Goal: Task Accomplishment & Management: Complete application form

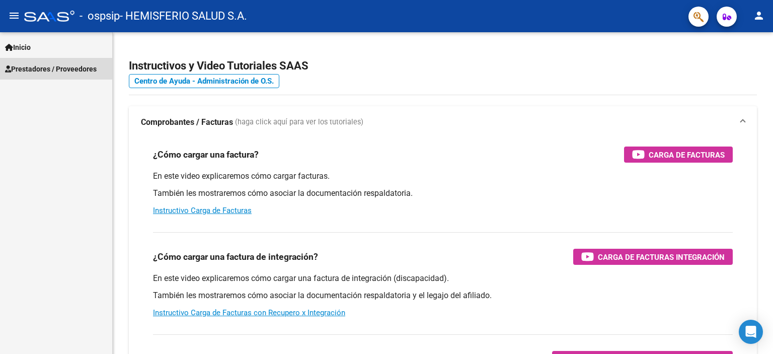
click at [50, 65] on span "Prestadores / Proveedores" at bounding box center [51, 68] width 92 height 11
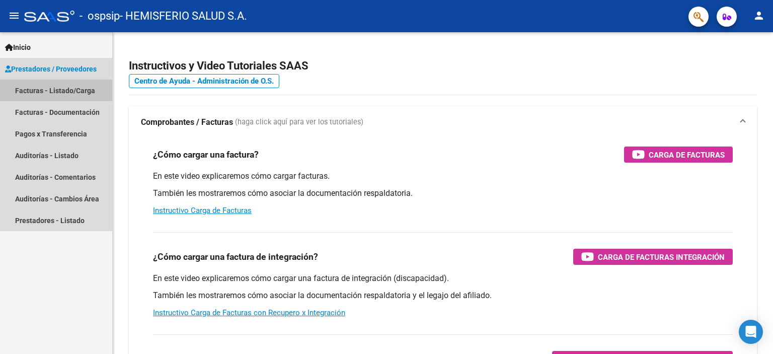
click at [41, 87] on link "Facturas - Listado/Carga" at bounding box center [56, 90] width 112 height 22
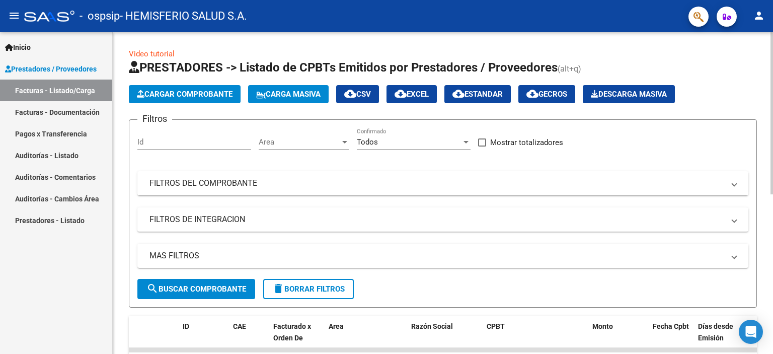
click at [182, 90] on span "Cargar Comprobante" at bounding box center [185, 94] width 96 height 9
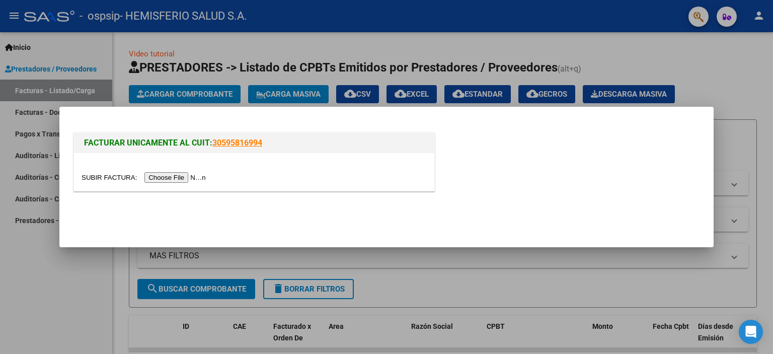
click at [173, 177] on input "file" at bounding box center [144, 177] width 127 height 11
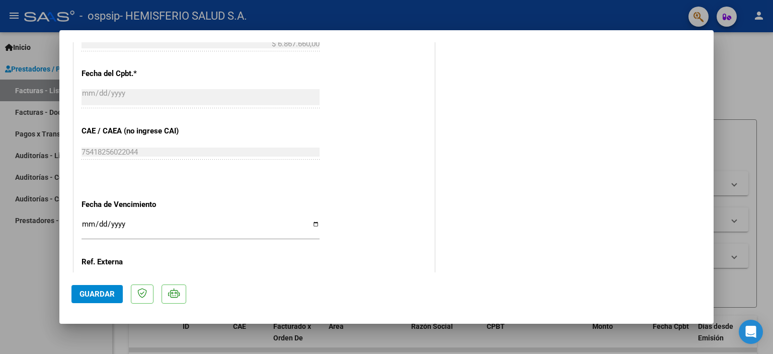
scroll to position [503, 0]
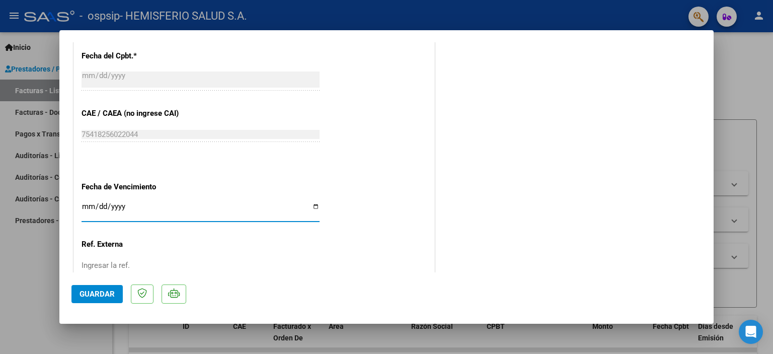
click at [314, 206] on input "Ingresar la fecha" at bounding box center [200, 210] width 238 height 16
type input "[DATE]"
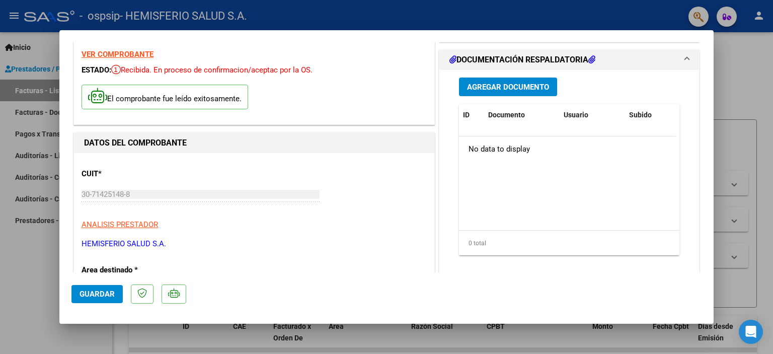
scroll to position [20, 0]
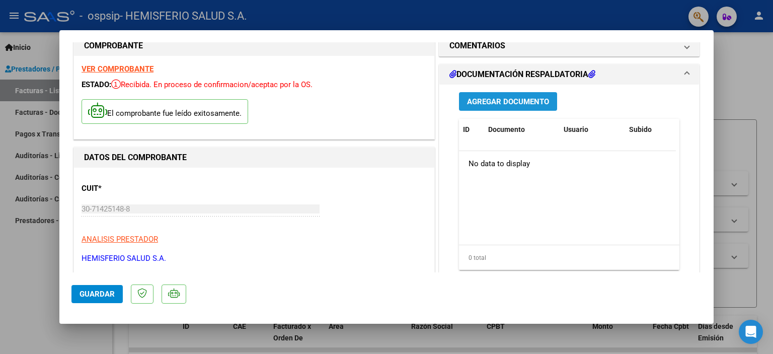
click at [525, 105] on span "Agregar Documento" at bounding box center [508, 101] width 82 height 9
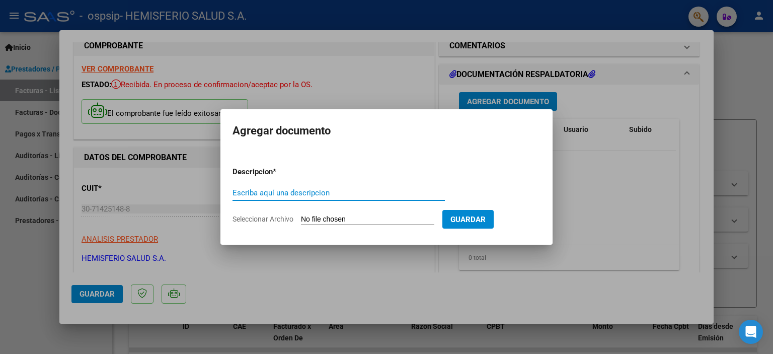
click at [342, 192] on input "Escriba aquí una descripcion" at bounding box center [338, 192] width 212 height 9
type input "DETALLE DE PRESTACIONES [PERSON_NAME]"
click at [361, 217] on input "Seleccionar Archivo" at bounding box center [367, 220] width 133 height 10
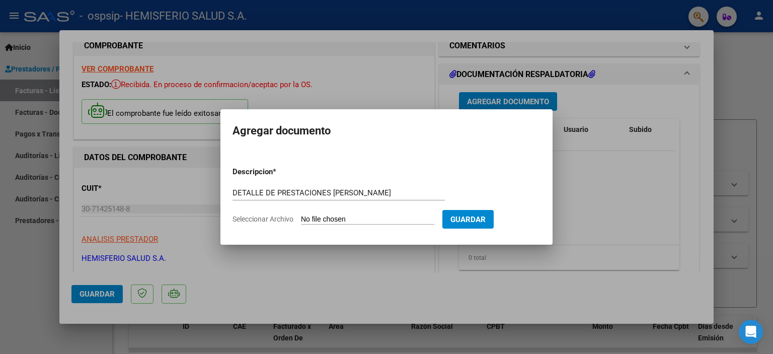
type input "C:\fakepath\Detalle Setiembre-25 OSPSIP [PERSON_NAME].pdf"
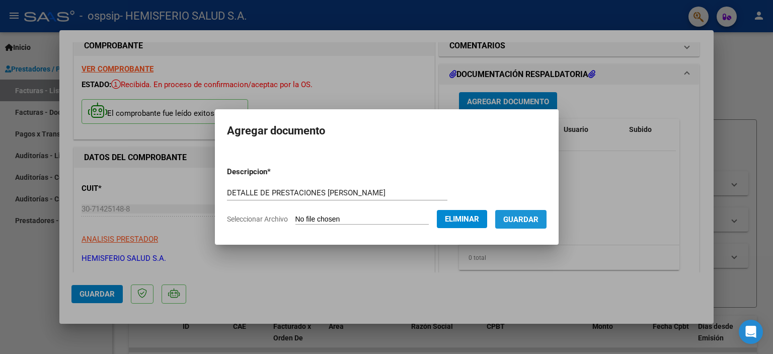
click at [535, 216] on span "Guardar" at bounding box center [520, 219] width 35 height 9
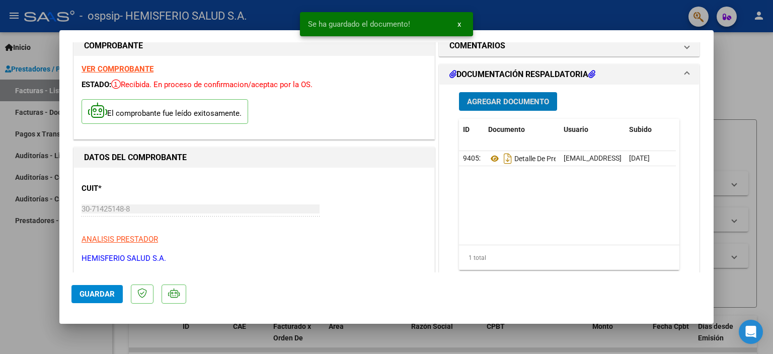
click at [496, 103] on span "Agregar Documento" at bounding box center [508, 101] width 82 height 9
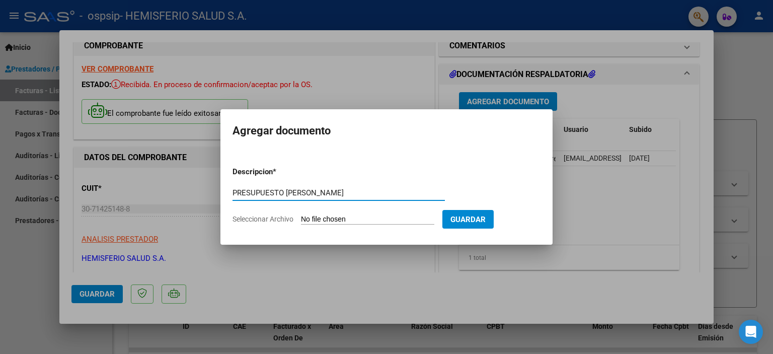
type input "PRESUPUESTO [PERSON_NAME]"
click at [315, 215] on input "Seleccionar Archivo" at bounding box center [367, 220] width 133 height 10
type input "C:\fakepath\[PERSON_NAME]-[DATE].pdf"
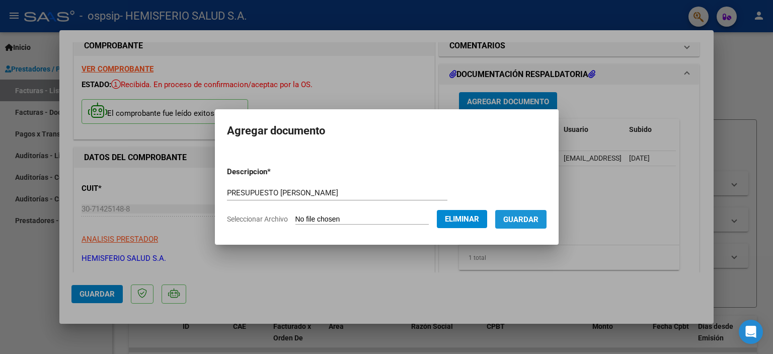
click at [538, 215] on span "Guardar" at bounding box center [520, 219] width 35 height 9
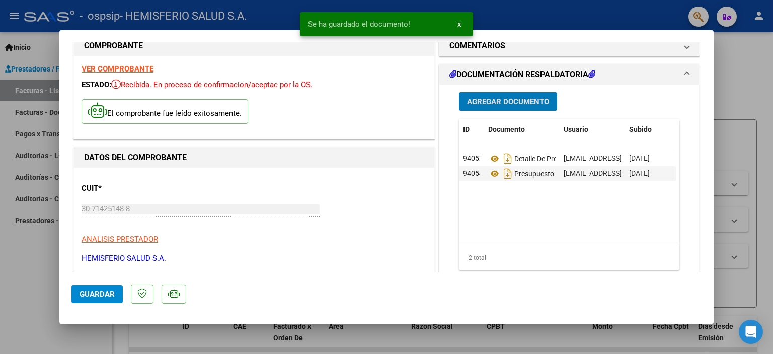
click at [481, 99] on span "Agregar Documento" at bounding box center [508, 101] width 82 height 9
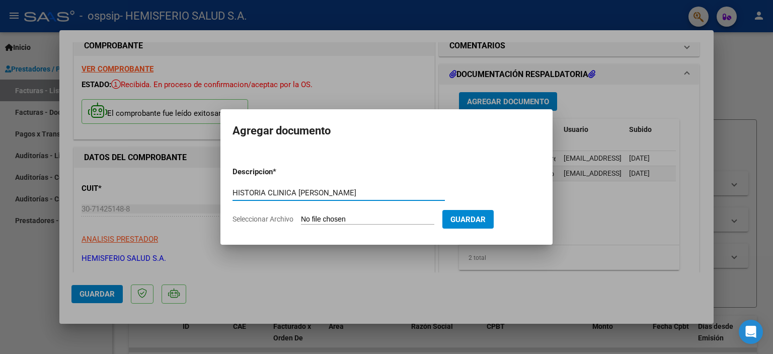
type input "HISTORIA CLINICA [PERSON_NAME]"
click at [313, 214] on app-file-uploader "Seleccionar Archivo" at bounding box center [337, 218] width 210 height 9
click at [318, 217] on input "Seleccionar Archivo" at bounding box center [367, 220] width 133 height 10
type input "C:\fakepath\[PERSON_NAME]-sept_080153.pdf"
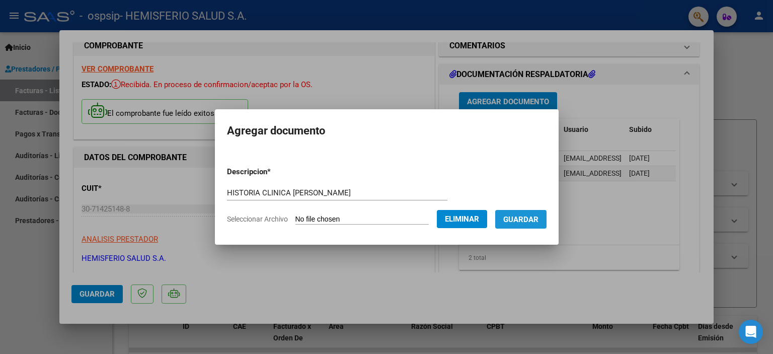
click at [538, 213] on button "Guardar" at bounding box center [520, 219] width 51 height 19
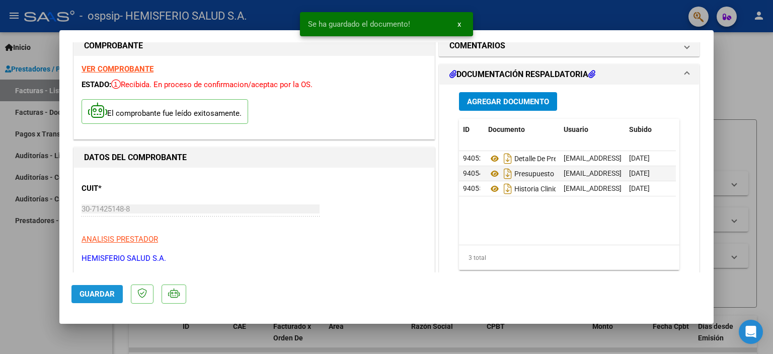
click at [97, 295] on span "Guardar" at bounding box center [96, 293] width 35 height 9
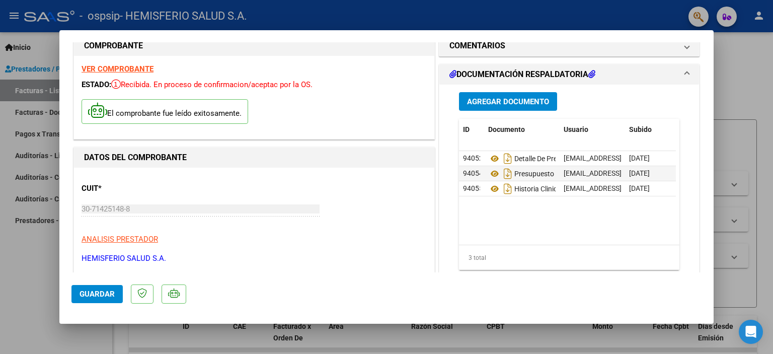
click at [46, 56] on div at bounding box center [386, 177] width 773 height 354
type input "$ 0,00"
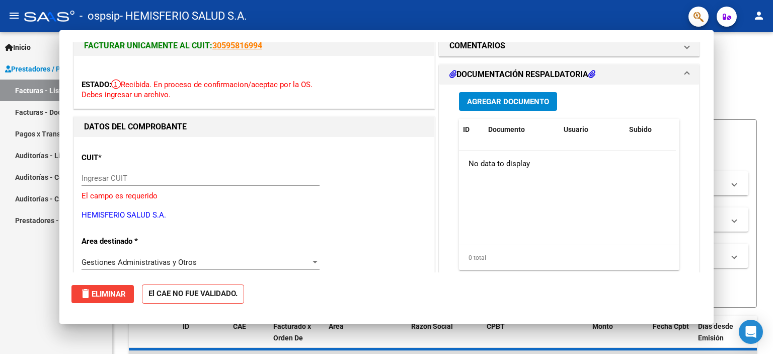
scroll to position [8, 0]
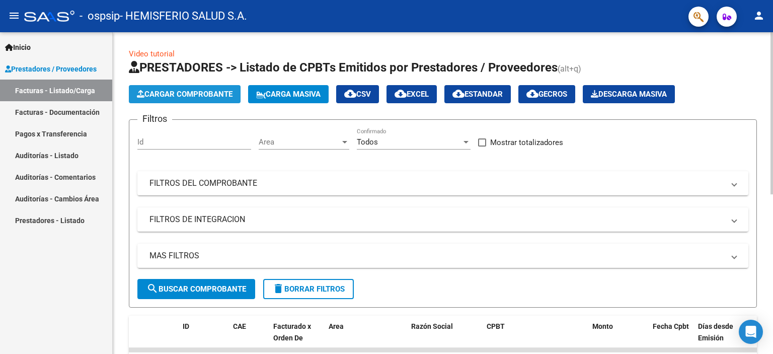
click at [211, 95] on span "Cargar Comprobante" at bounding box center [185, 94] width 96 height 9
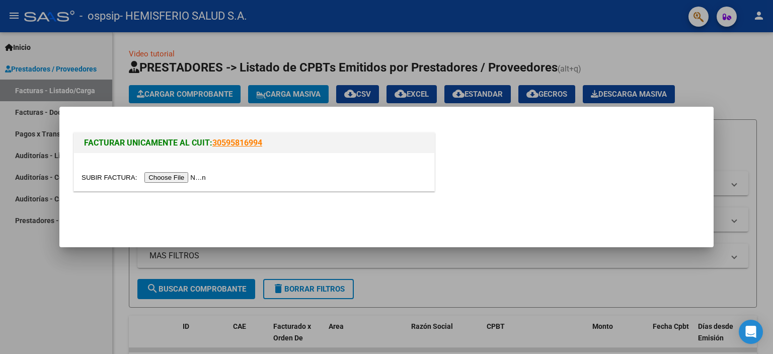
click at [164, 179] on input "file" at bounding box center [144, 177] width 127 height 11
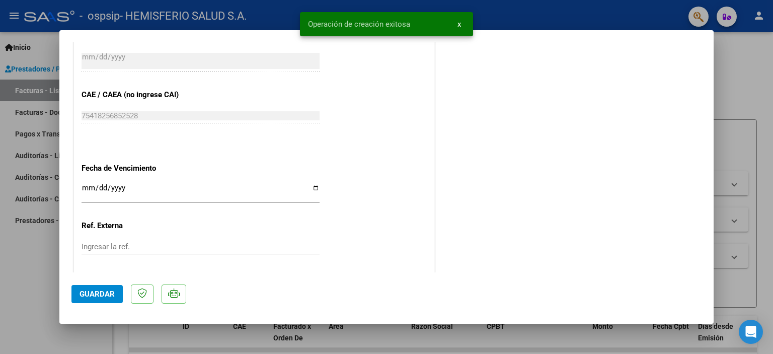
scroll to position [573, 0]
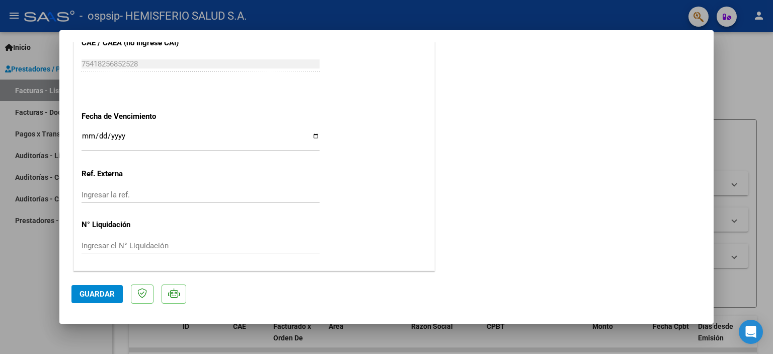
click at [313, 138] on input "Ingresar la fecha" at bounding box center [200, 140] width 238 height 16
type input "[DATE]"
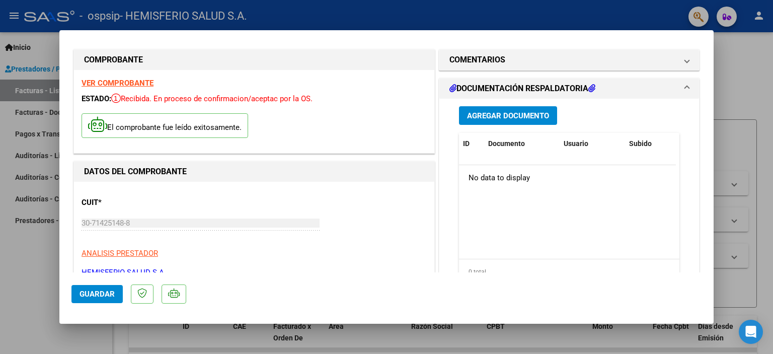
scroll to position [0, 0]
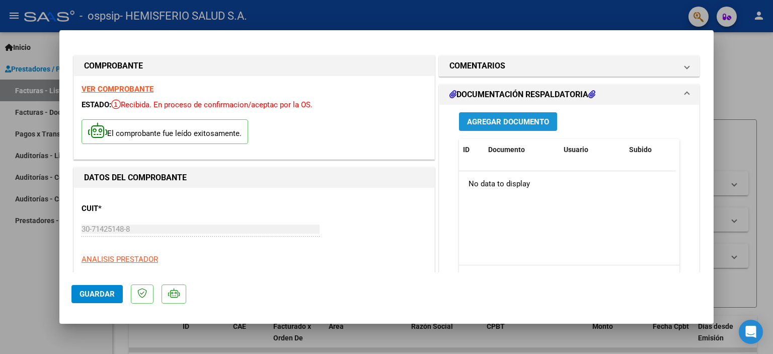
click at [483, 126] on span "Agregar Documento" at bounding box center [508, 121] width 82 height 9
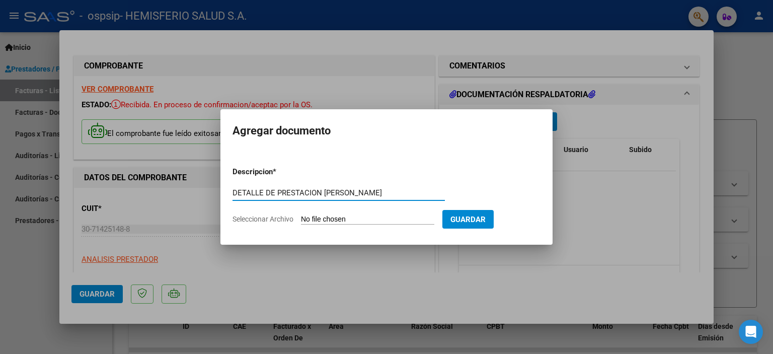
type input "DETALLE DE PRESTACION [PERSON_NAME]"
click at [356, 215] on input "Seleccionar Archivo" at bounding box center [367, 220] width 133 height 10
type input "C:\fakepath\Detalle Setiembre-25 OSPSIP [PERSON_NAME].pdf"
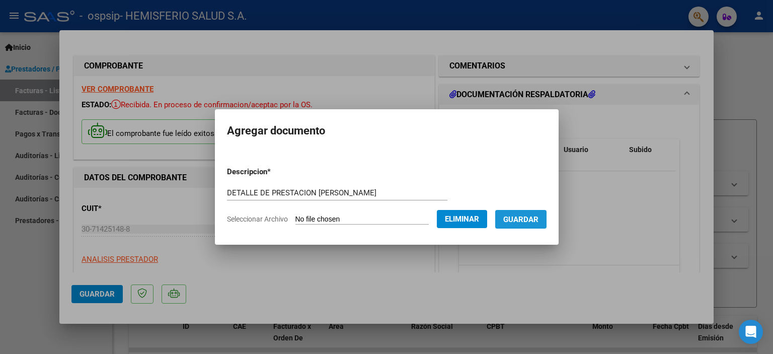
click at [535, 221] on span "Guardar" at bounding box center [520, 219] width 35 height 9
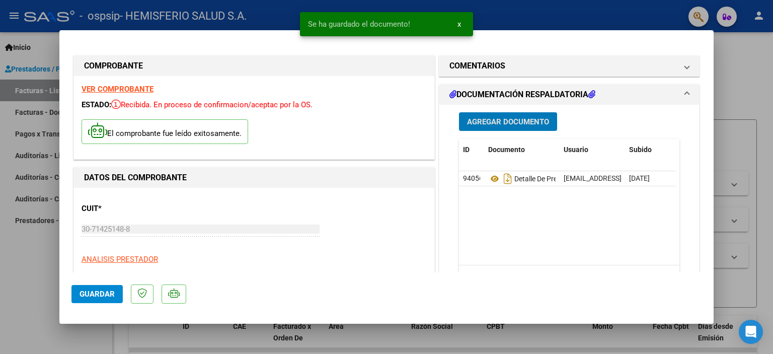
click at [481, 125] on span "Agregar Documento" at bounding box center [508, 121] width 82 height 9
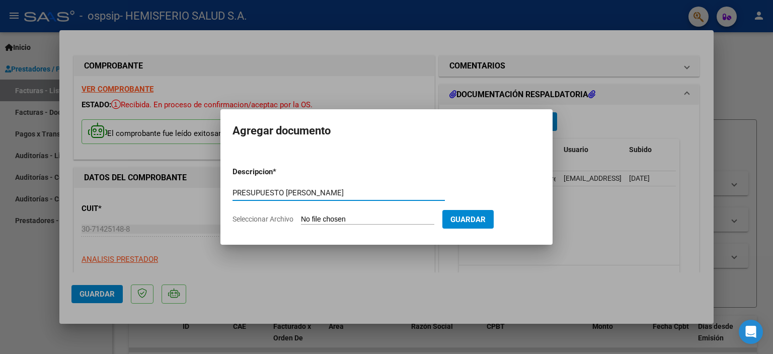
type input "PRESUPUESTO [PERSON_NAME]"
click at [342, 219] on input "Seleccionar Archivo" at bounding box center [367, 220] width 133 height 10
click at [343, 216] on input "Seleccionar Archivo" at bounding box center [367, 220] width 133 height 10
type input "C:\fakepath\PRESUPUESTO [PERSON_NAME]-2025.pdf"
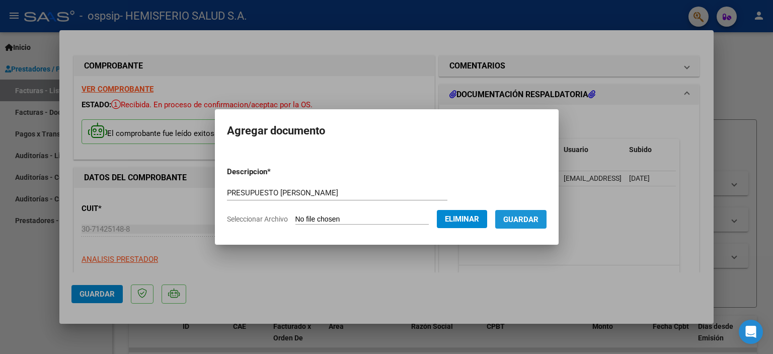
click at [537, 216] on span "Guardar" at bounding box center [520, 219] width 35 height 9
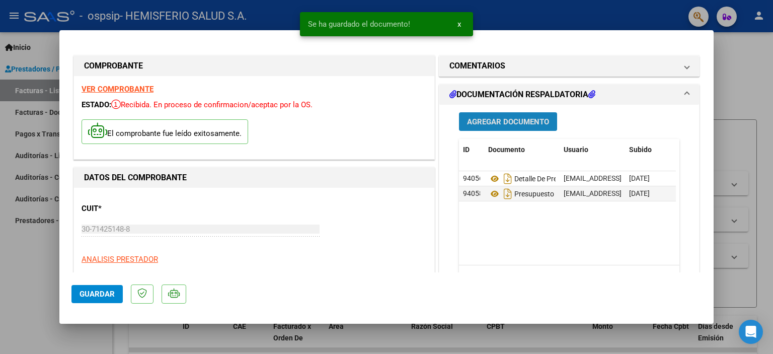
click at [505, 122] on span "Agregar Documento" at bounding box center [508, 121] width 82 height 9
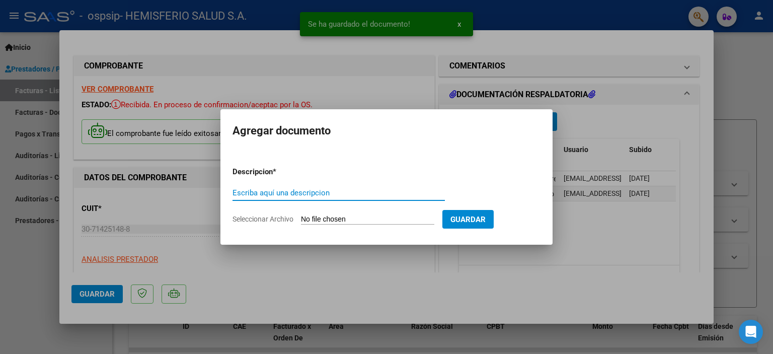
click at [362, 195] on input "Escriba aquí una descripcion" at bounding box center [338, 192] width 212 height 9
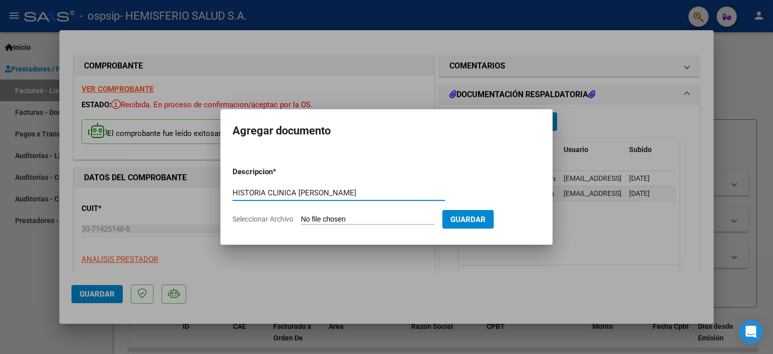
type input "HISTORIA CLINICA [PERSON_NAME]"
click at [342, 216] on input "Seleccionar Archivo" at bounding box center [367, 220] width 133 height 10
type input "C:\fakepath\[PERSON_NAME]-sept_080499.pdf"
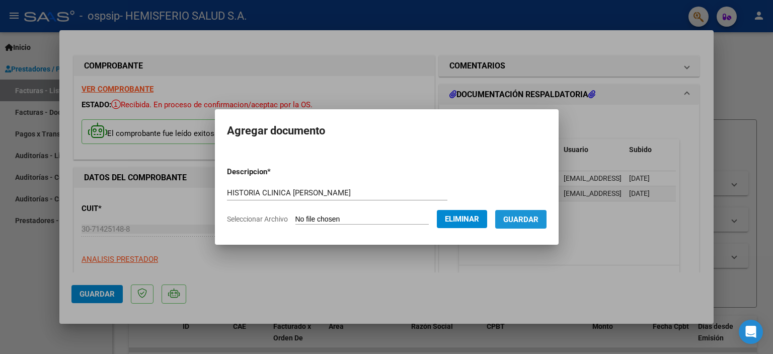
click at [525, 222] on span "Guardar" at bounding box center [520, 219] width 35 height 9
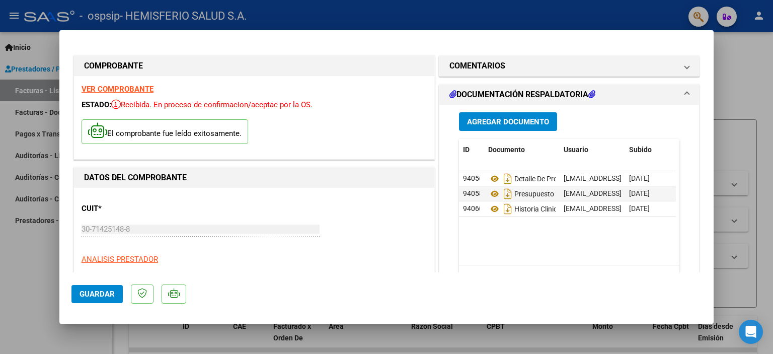
click at [40, 58] on div at bounding box center [386, 177] width 773 height 354
type input "$ 0,00"
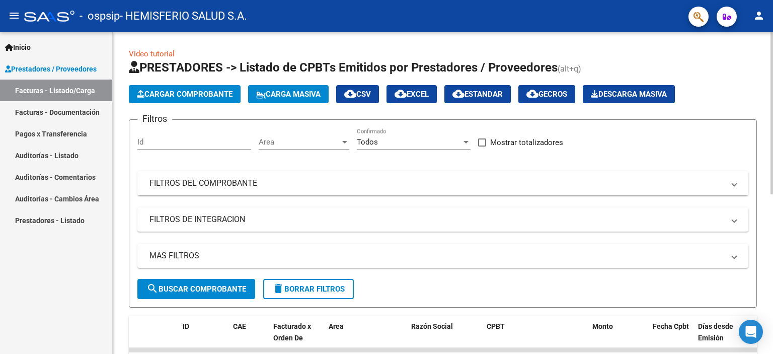
click at [178, 94] on span "Cargar Comprobante" at bounding box center [185, 94] width 96 height 9
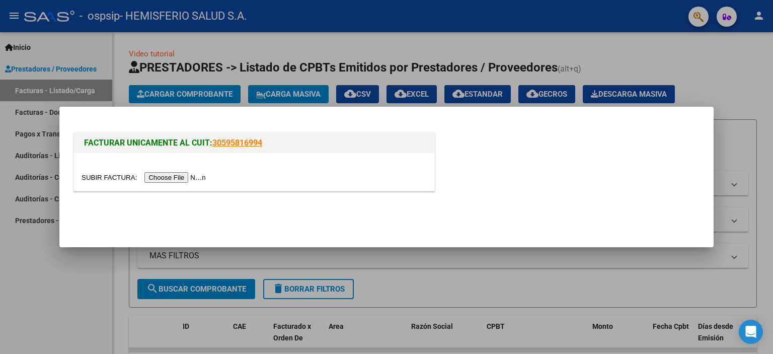
click at [168, 181] on input "file" at bounding box center [144, 177] width 127 height 11
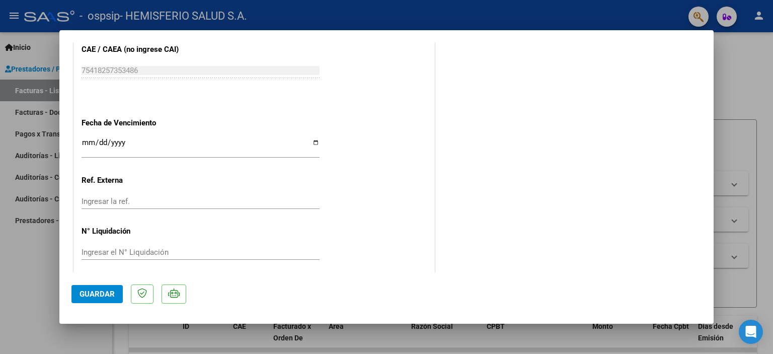
scroll to position [573, 0]
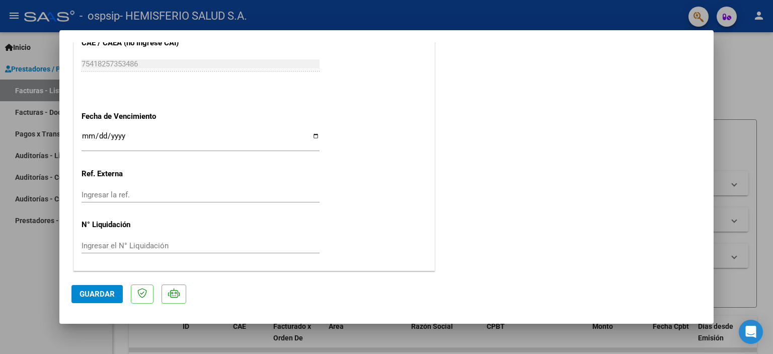
click at [316, 136] on input "Ingresar la fecha" at bounding box center [200, 140] width 238 height 16
type input "[DATE]"
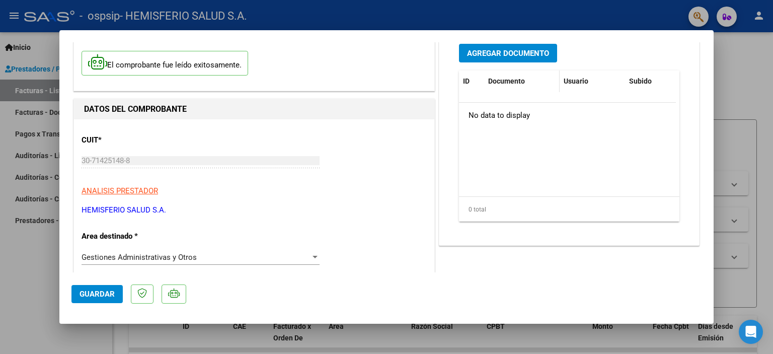
scroll to position [0, 0]
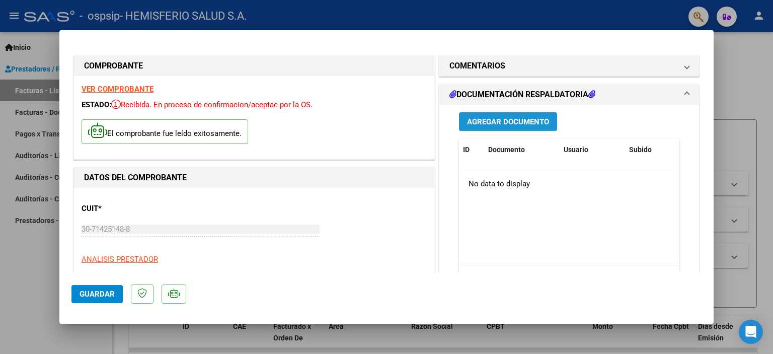
click at [478, 119] on span "Agregar Documento" at bounding box center [508, 121] width 82 height 9
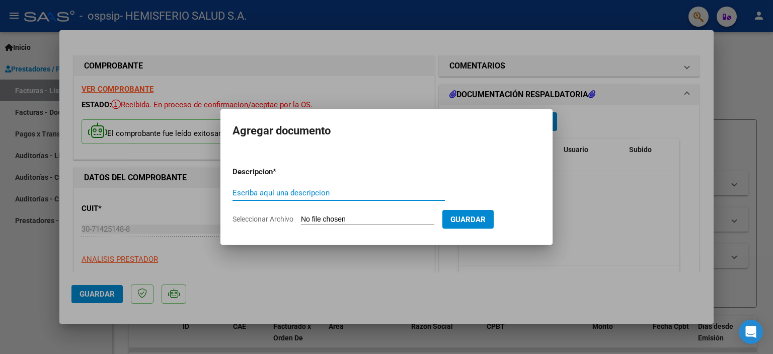
click at [316, 191] on input "Escriba aquí una descripcion" at bounding box center [338, 192] width 212 height 9
type input "DETALLE DE PRESTACION [PERSON_NAME]"
click at [385, 219] on input "Seleccionar Archivo" at bounding box center [367, 220] width 133 height 10
type input "C:\fakepath\Detalle Setiembre-25 OSPSIP [PERSON_NAME].pdf"
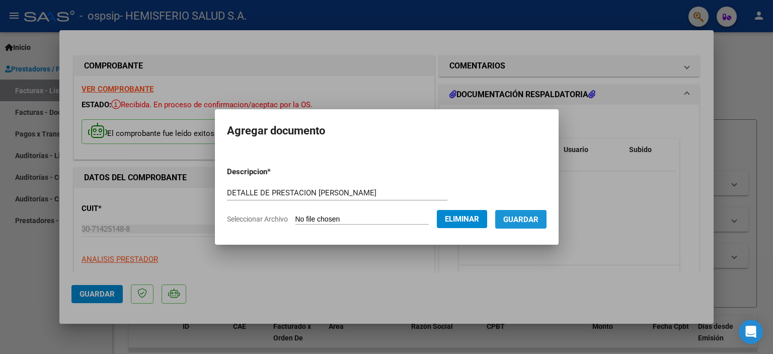
click at [546, 218] on button "Guardar" at bounding box center [520, 219] width 51 height 19
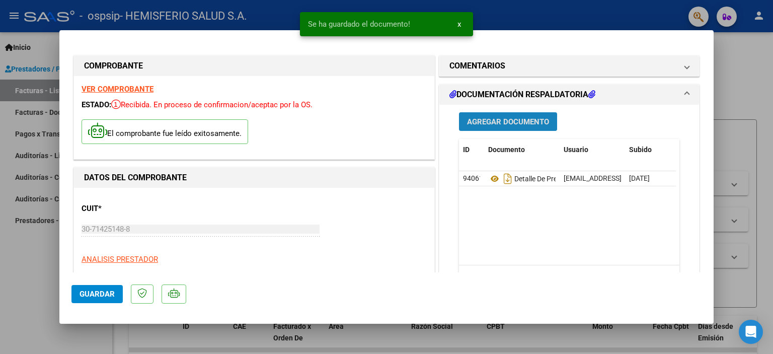
click at [507, 119] on span "Agregar Documento" at bounding box center [508, 121] width 82 height 9
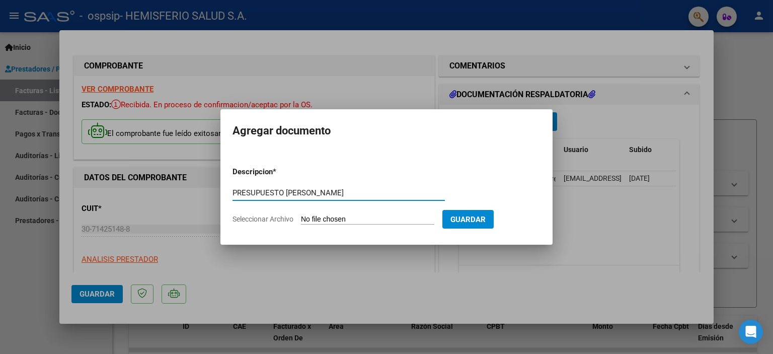
type input "PRESUPUESTO [PERSON_NAME]"
click at [342, 217] on input "Seleccionar Archivo" at bounding box center [367, 220] width 133 height 10
type input "C:\fakepath\[PERSON_NAME]-[DATE].pdf"
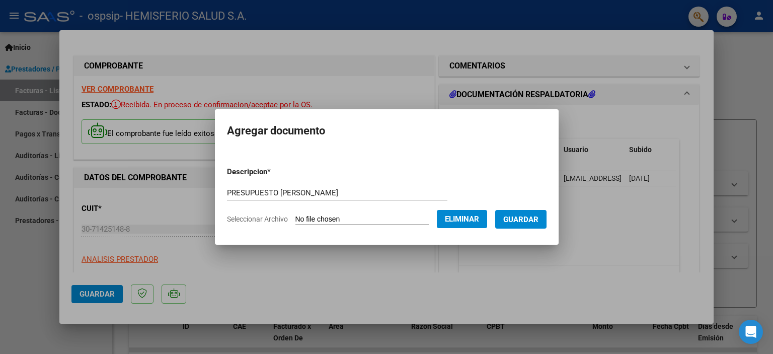
click at [538, 221] on span "Guardar" at bounding box center [520, 219] width 35 height 9
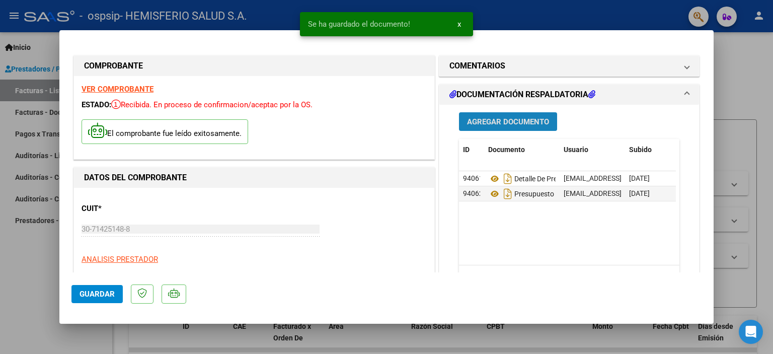
click at [501, 120] on span "Agregar Documento" at bounding box center [508, 121] width 82 height 9
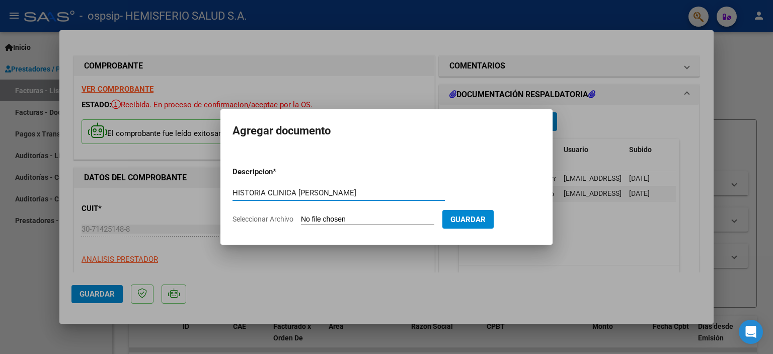
type input "HISTORIA CLINICA [PERSON_NAME]"
click at [325, 215] on input "Seleccionar Archivo" at bounding box center [367, 220] width 133 height 10
type input "C:\fakepath\[PERSON_NAME]-sept_080494.pdf"
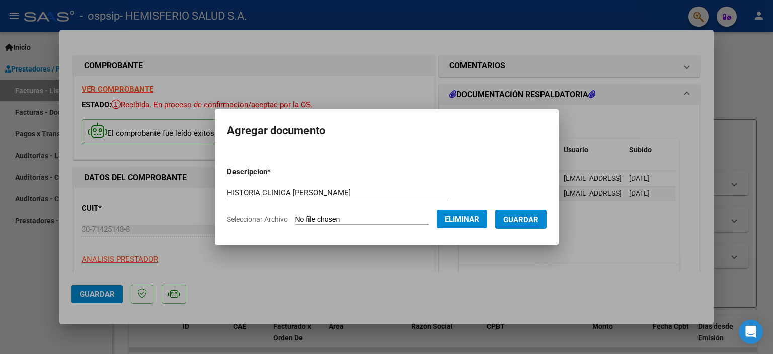
click at [538, 216] on span "Guardar" at bounding box center [520, 219] width 35 height 9
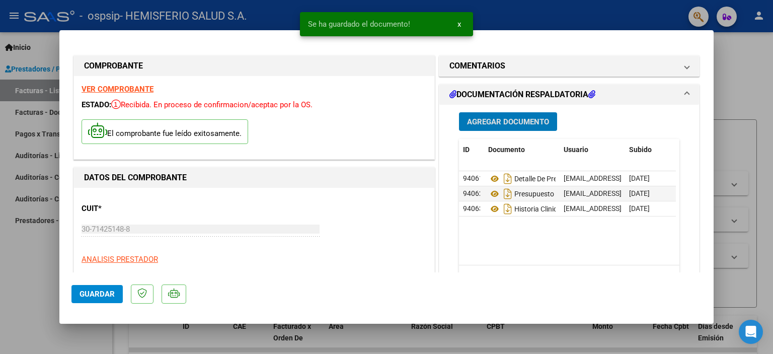
click at [91, 296] on span "Guardar" at bounding box center [96, 293] width 35 height 9
click at [746, 94] on div at bounding box center [386, 177] width 773 height 354
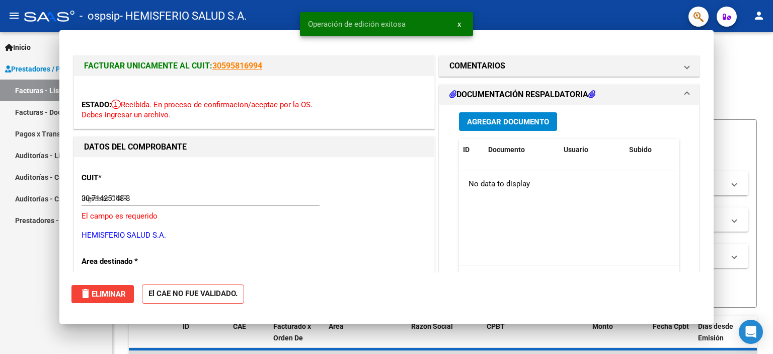
type input "$ 0,00"
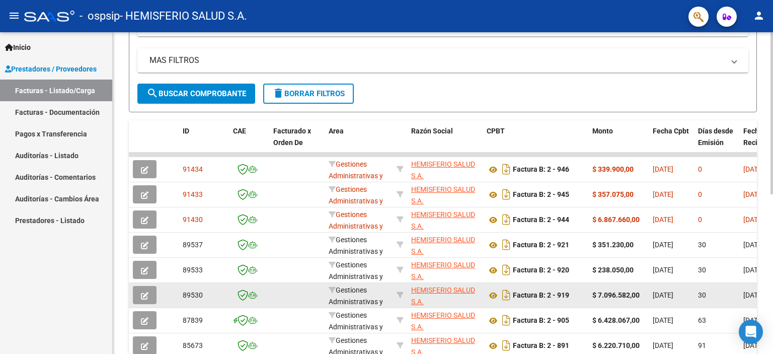
scroll to position [252, 0]
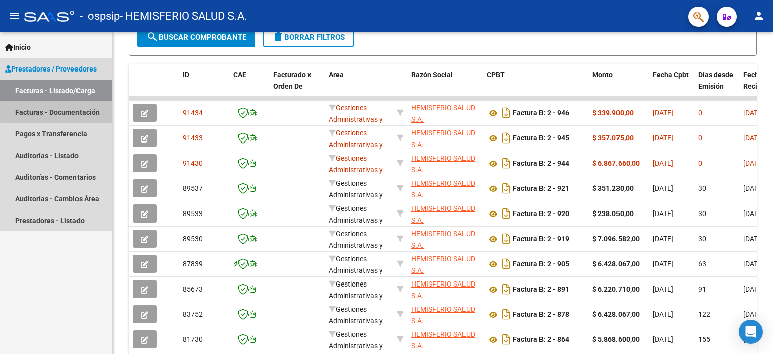
click at [60, 108] on link "Facturas - Documentación" at bounding box center [56, 112] width 112 height 22
